Goal: Task Accomplishment & Management: Manage account settings

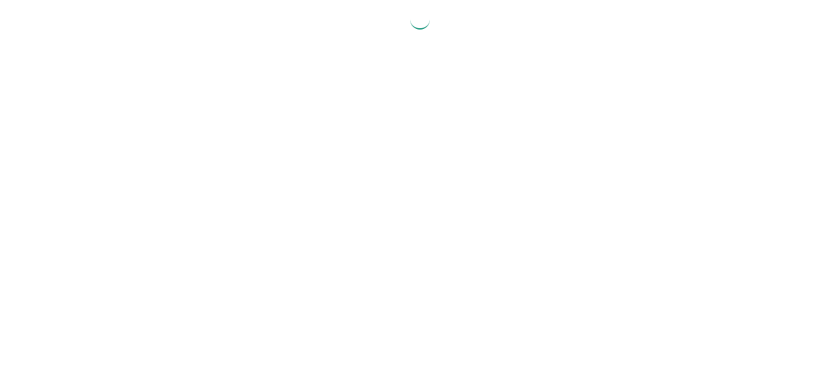
select select "2025"
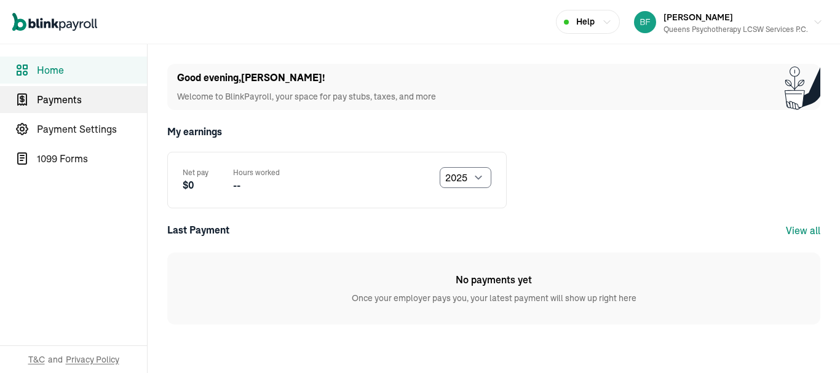
click at [69, 96] on span "Payments" at bounding box center [92, 99] width 110 height 15
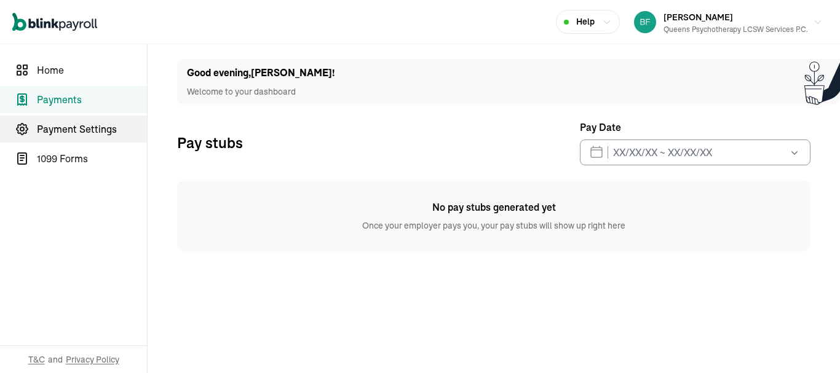
click at [87, 135] on span "Payment Settings" at bounding box center [92, 129] width 110 height 15
